Goal: Information Seeking & Learning: Learn about a topic

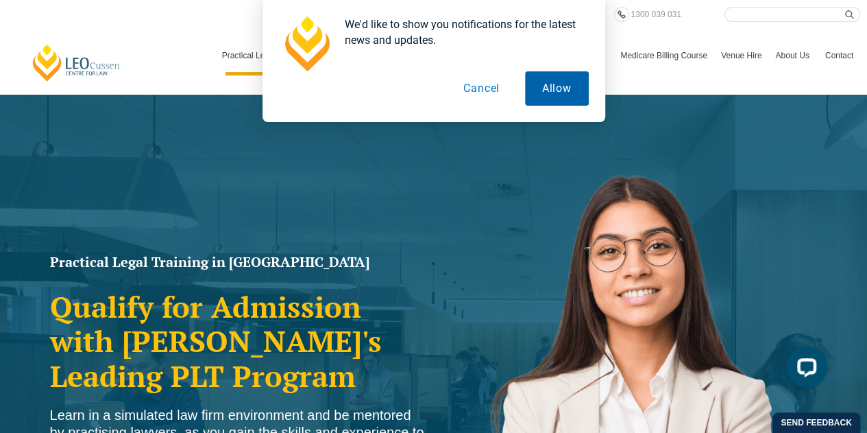
click at [540, 91] on button "Allow" at bounding box center [557, 88] width 64 height 34
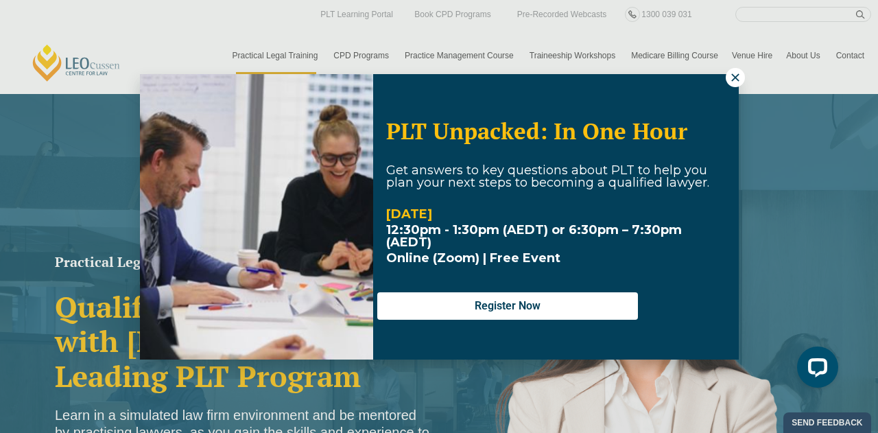
click at [731, 79] on icon at bounding box center [735, 77] width 12 height 12
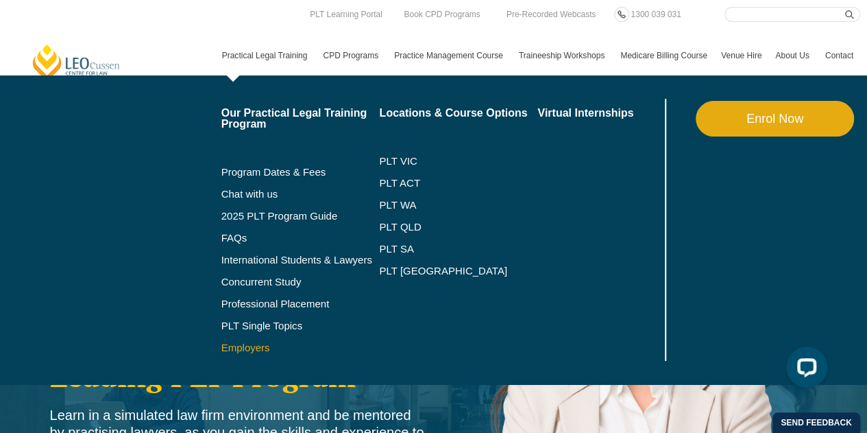
click at [248, 350] on link "Employers" at bounding box center [300, 347] width 158 height 11
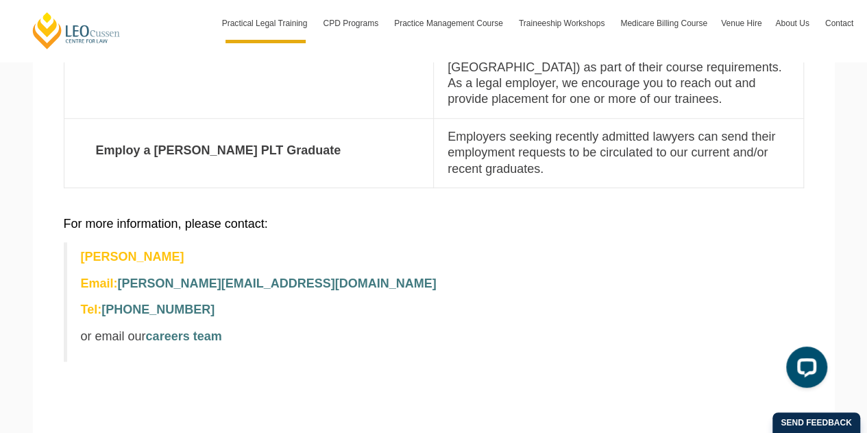
scroll to position [602, 0]
